Goal: Check status

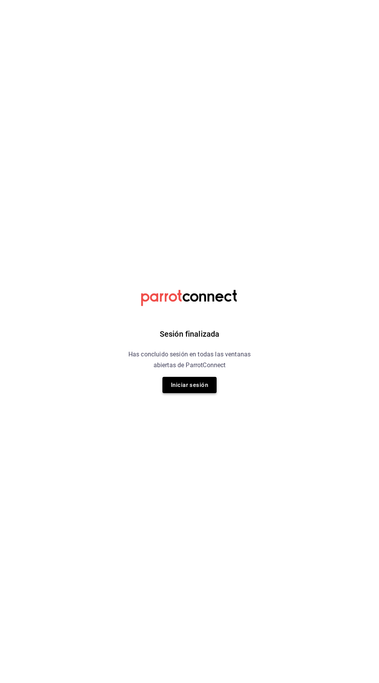
click at [183, 386] on button "Iniciar sesión" at bounding box center [189, 385] width 54 height 16
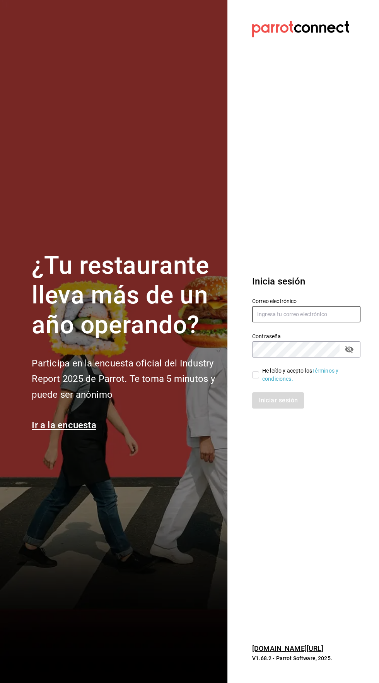
click at [297, 323] on input "text" at bounding box center [306, 314] width 108 height 16
type input "[EMAIL_ADDRESS][DOMAIN_NAME]"
click at [255, 379] on input "He leído y acepto los Términos y condiciones." at bounding box center [255, 375] width 7 height 7
checkbox input "true"
click at [279, 409] on button "Iniciar sesión" at bounding box center [278, 401] width 53 height 16
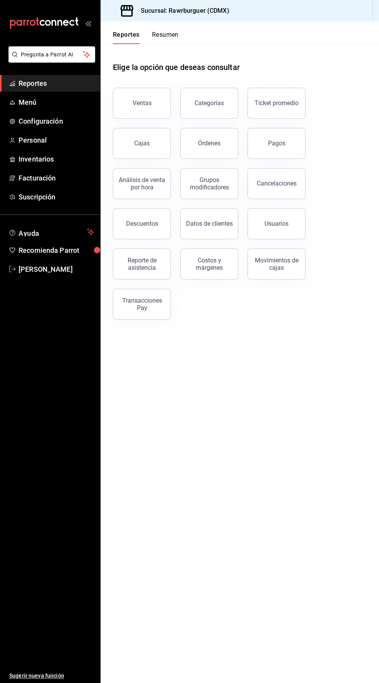
click at [161, 40] on button "Resumen" at bounding box center [165, 37] width 27 height 13
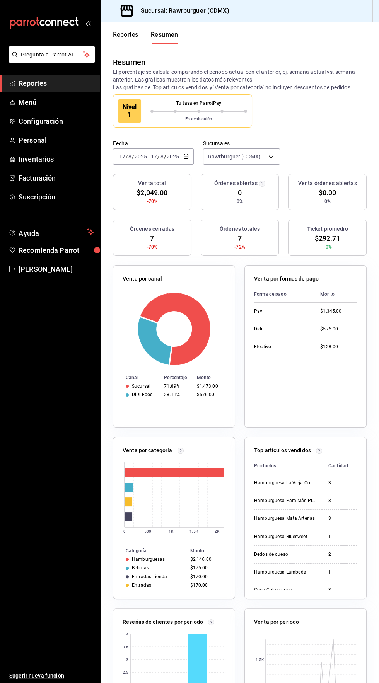
click at [155, 122] on div "Tu tasa en ParrotPay En evaluación" at bounding box center [198, 110] width 97 height 23
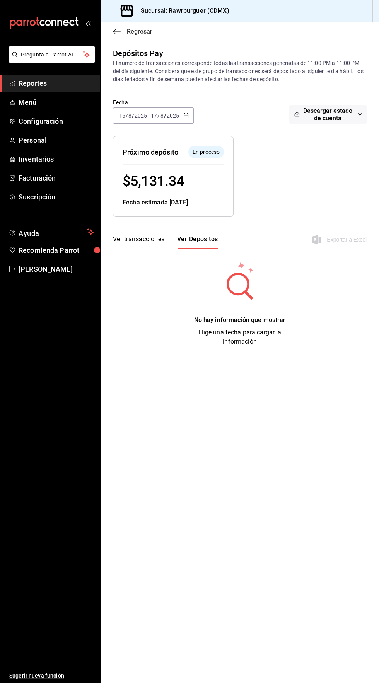
click at [116, 31] on icon "button" at bounding box center [117, 31] width 8 height 0
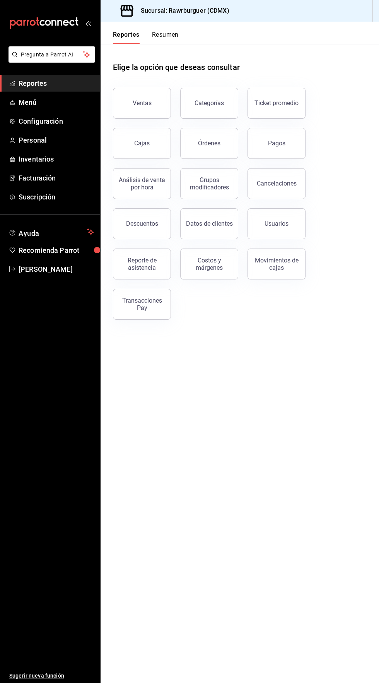
click at [169, 34] on button "Resumen" at bounding box center [165, 37] width 27 height 13
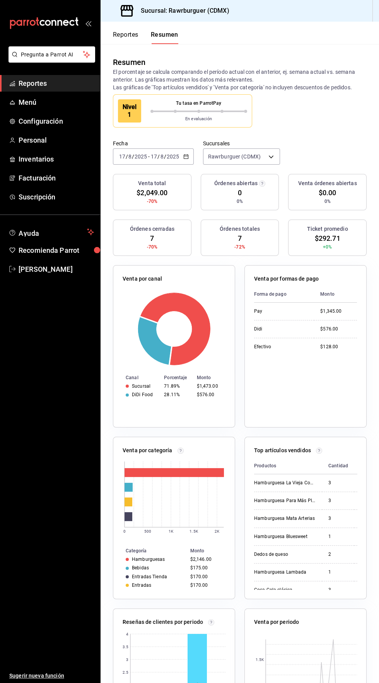
click at [154, 155] on input "17" at bounding box center [153, 157] width 7 height 6
click at [145, 264] on span "Rango de fechas" at bounding box center [150, 267] width 60 height 8
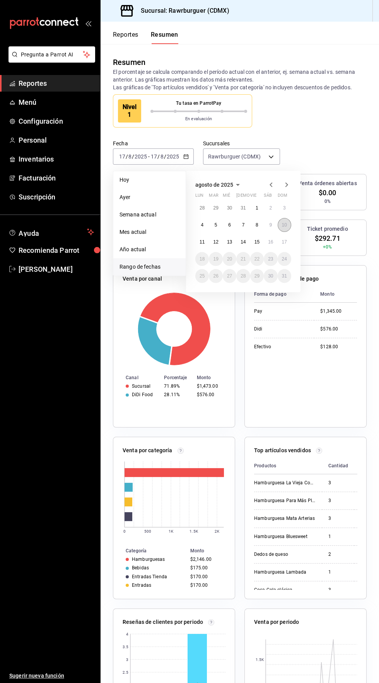
click at [284, 225] on abbr "10" at bounding box center [284, 224] width 5 height 5
click at [286, 227] on abbr "10" at bounding box center [284, 224] width 5 height 5
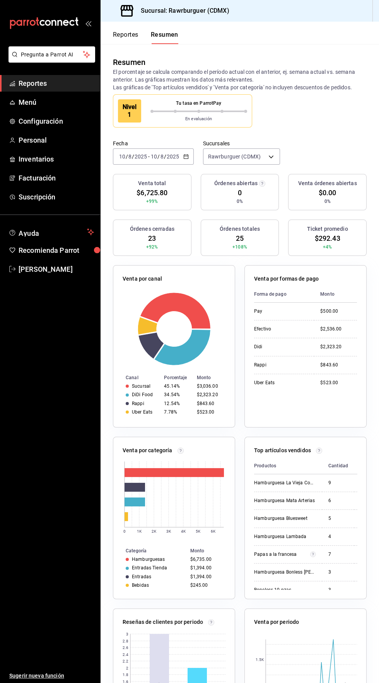
click at [161, 156] on input "8" at bounding box center [162, 157] width 4 height 6
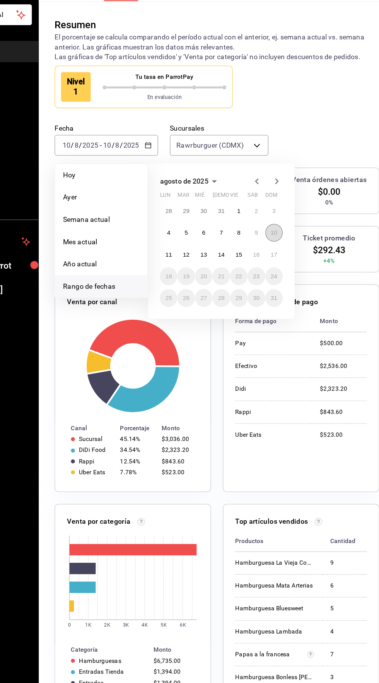
click at [287, 225] on abbr "10" at bounding box center [284, 224] width 5 height 5
click at [284, 225] on abbr "10" at bounding box center [284, 224] width 5 height 5
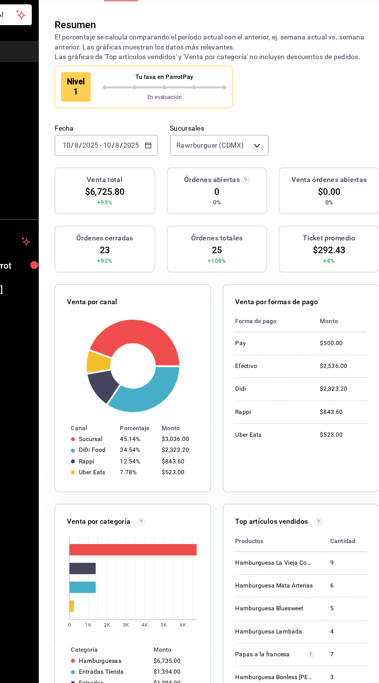
click at [197, 272] on div "Venta por canal Canal Porcentaje Monto Sucursal 45.14% $3,036.00 DiDi Food 34.5…" at bounding box center [174, 346] width 122 height 162
click at [194, 254] on div "Venta total $6,725.80 +99% Órdenes abiertas 0 0% Venta órdenes abiertas $0.00 0…" at bounding box center [240, 219] width 254 height 91
click at [184, 154] on \(Stroke\) "button" at bounding box center [184, 154] width 0 height 0
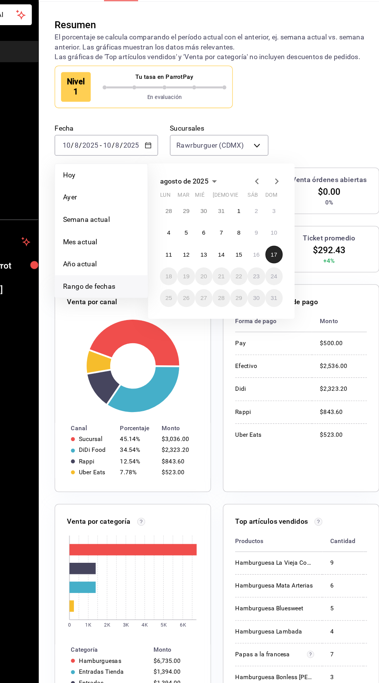
click at [284, 242] on abbr "17" at bounding box center [284, 241] width 5 height 5
